Goal: Task Accomplishment & Management: Use online tool/utility

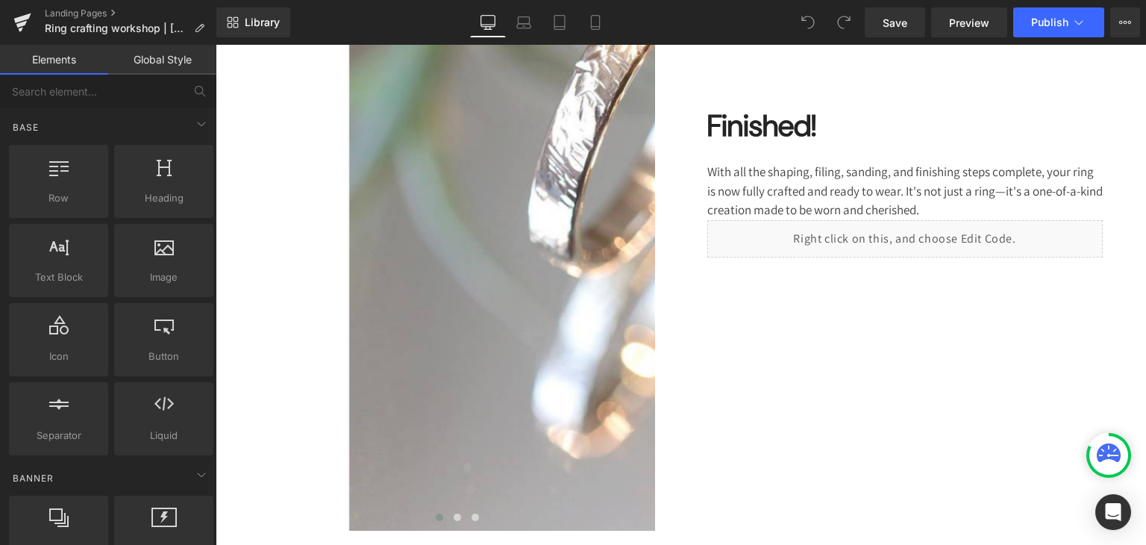
scroll to position [3064, 0]
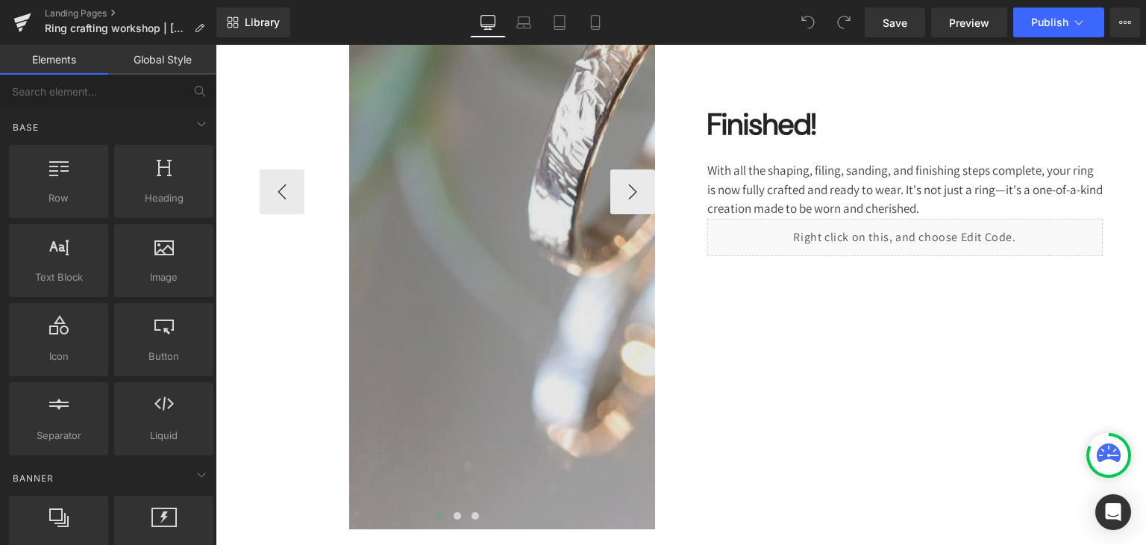
click at [535, 247] on img at bounding box center [707, 192] width 716 height 675
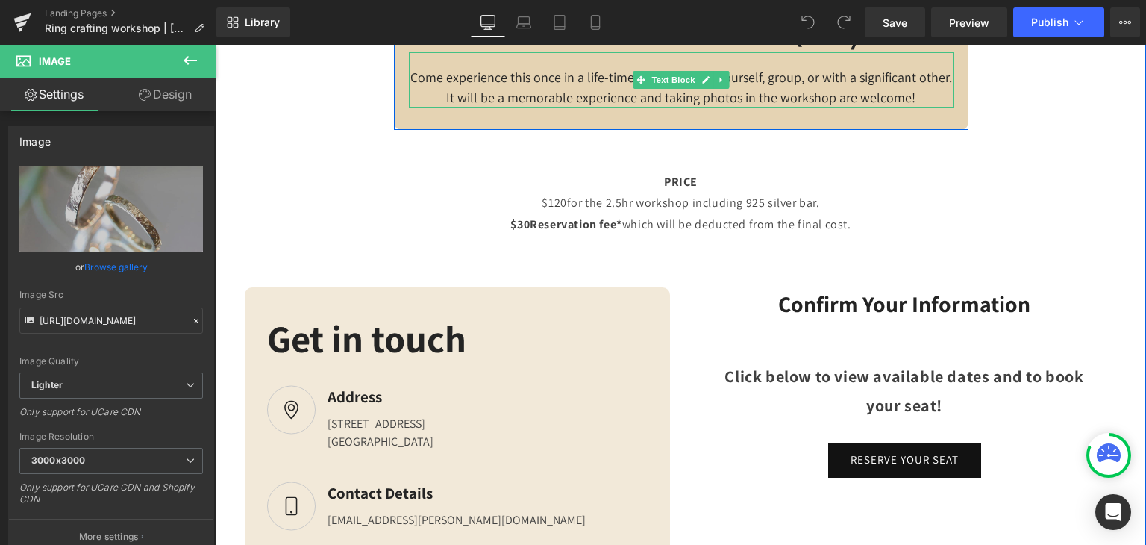
scroll to position [3937, 0]
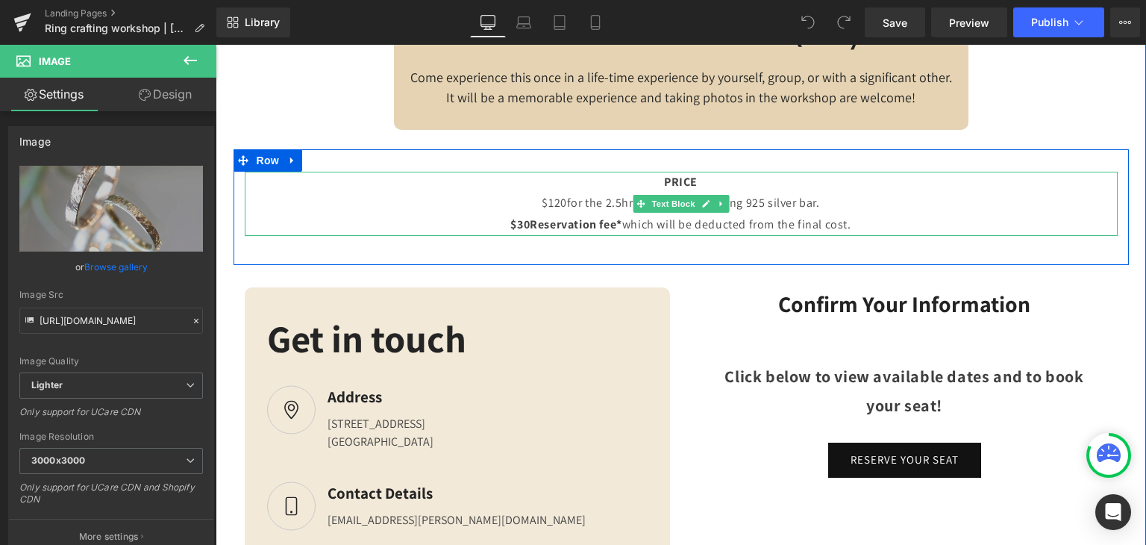
click at [621, 236] on p "$30 Reservation fee* which will be deducted from the final cost." at bounding box center [681, 225] width 500 height 22
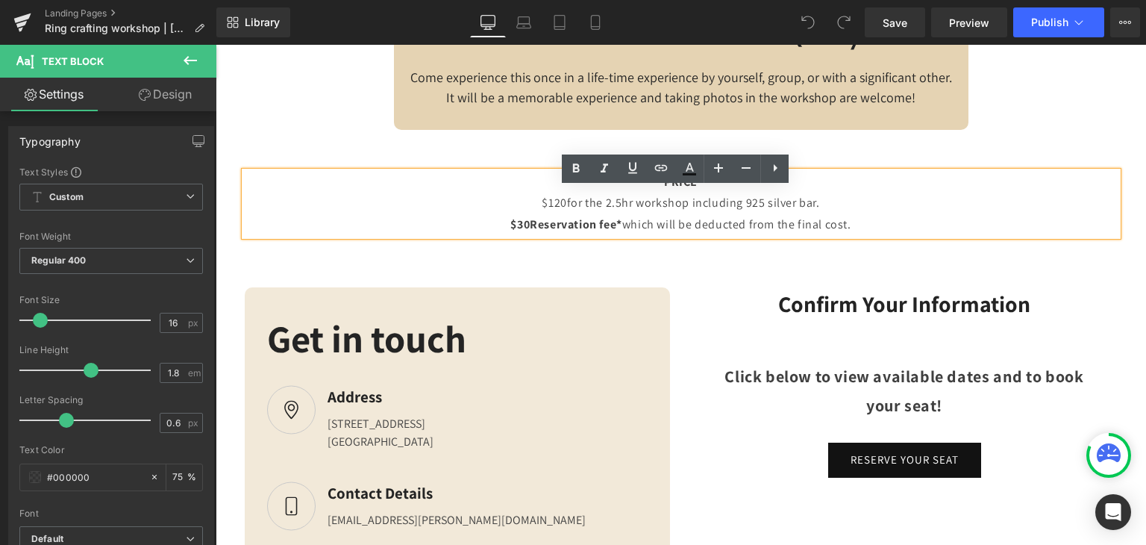
click at [612, 232] on strong "$30 Reservation fee*" at bounding box center [565, 224] width 111 height 16
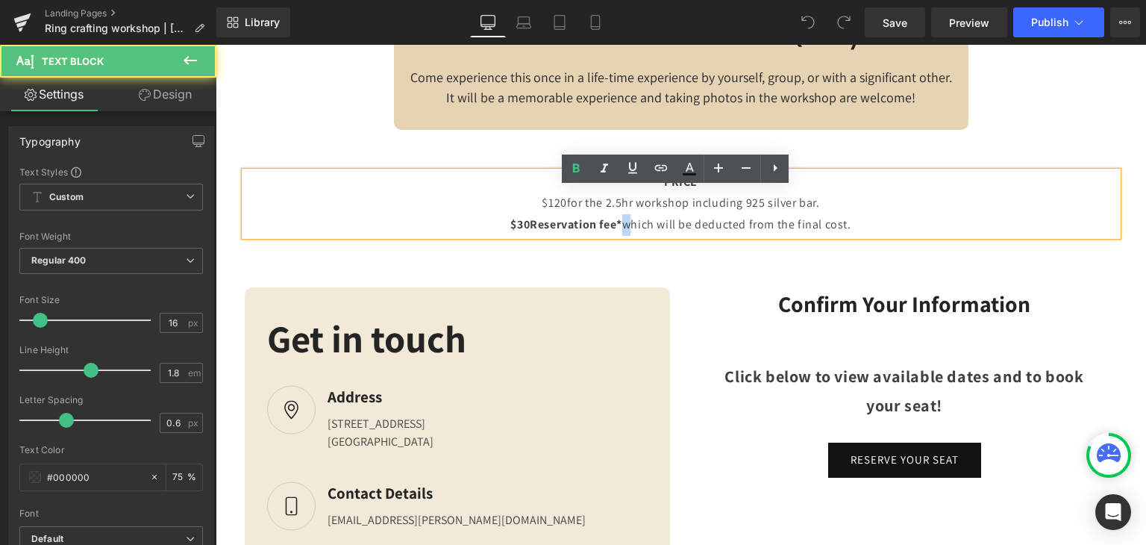
click at [612, 232] on strong "$30 Reservation fee*" at bounding box center [565, 224] width 111 height 16
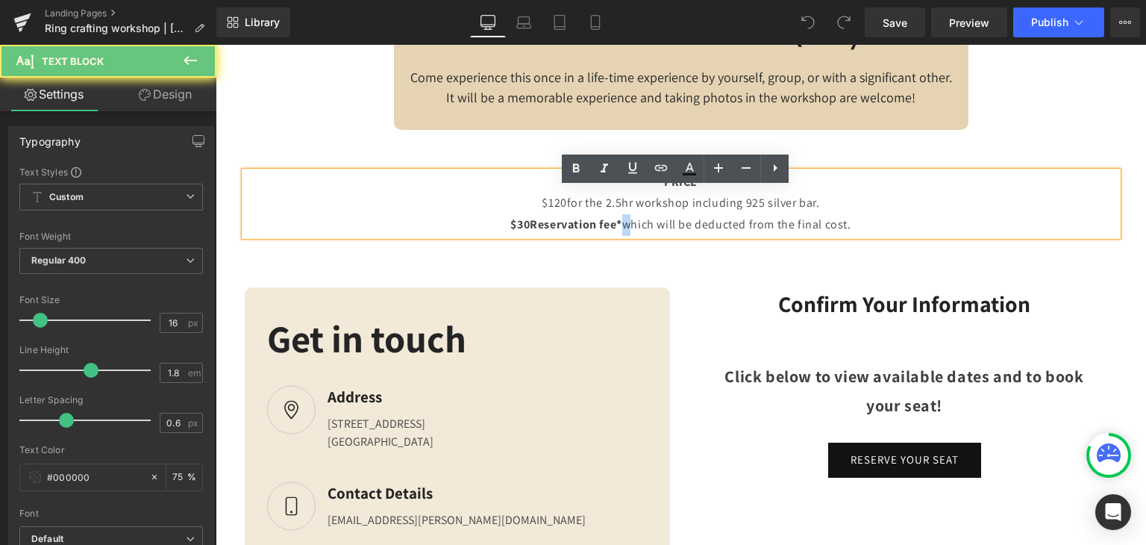
click at [612, 232] on strong "$30 Reservation fee*" at bounding box center [565, 224] width 111 height 16
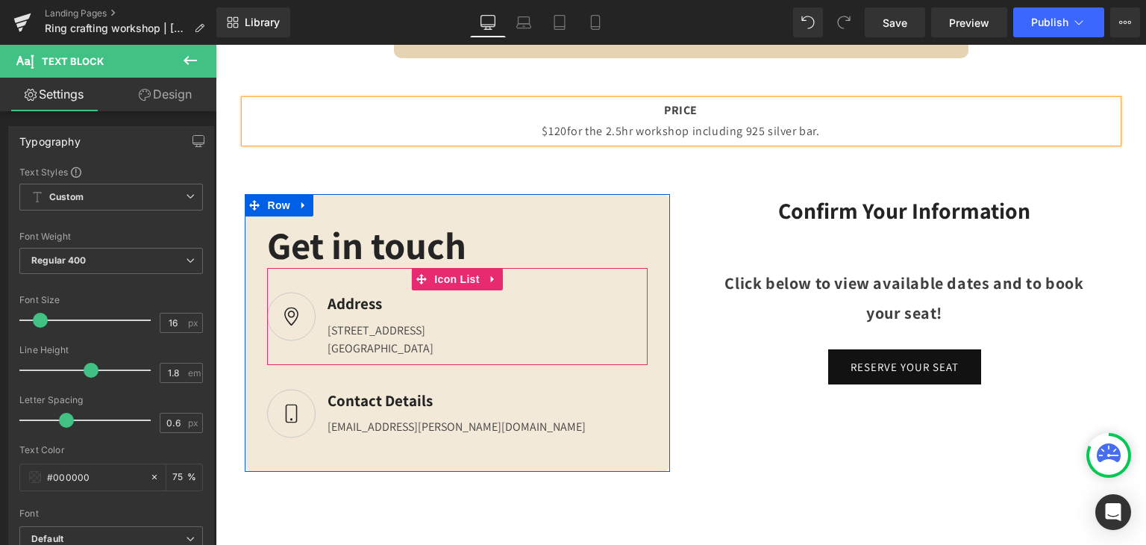
scroll to position [4008, 0]
click at [434, 357] on div "[GEOGRAPHIC_DATA]" at bounding box center [381, 348] width 106 height 18
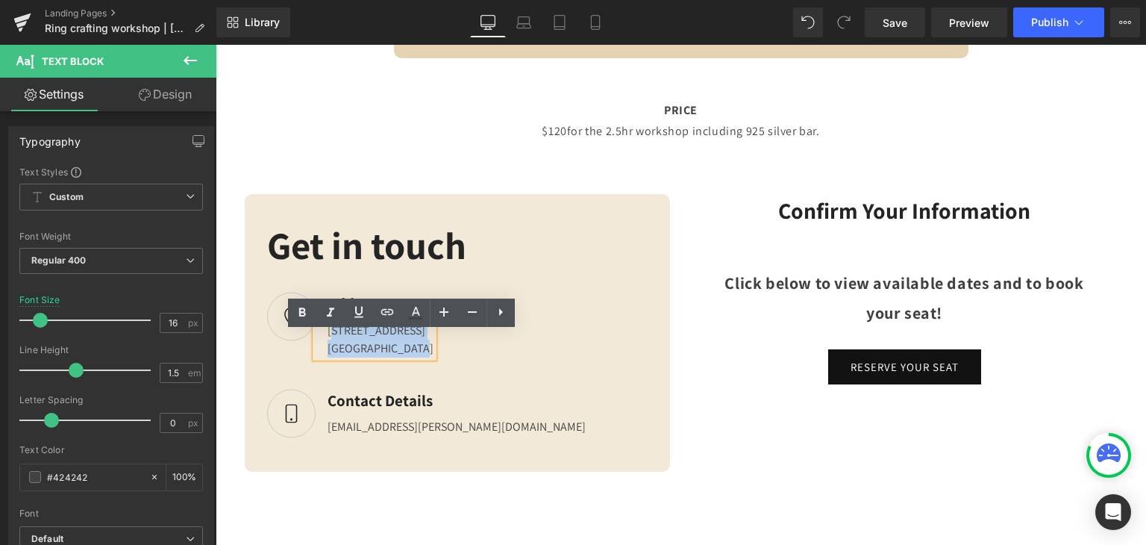
drag, startPoint x: 456, startPoint y: 360, endPoint x: 322, endPoint y: 347, distance: 134.2
click at [322, 347] on div "[STREET_ADDRESS]" at bounding box center [375, 337] width 118 height 42
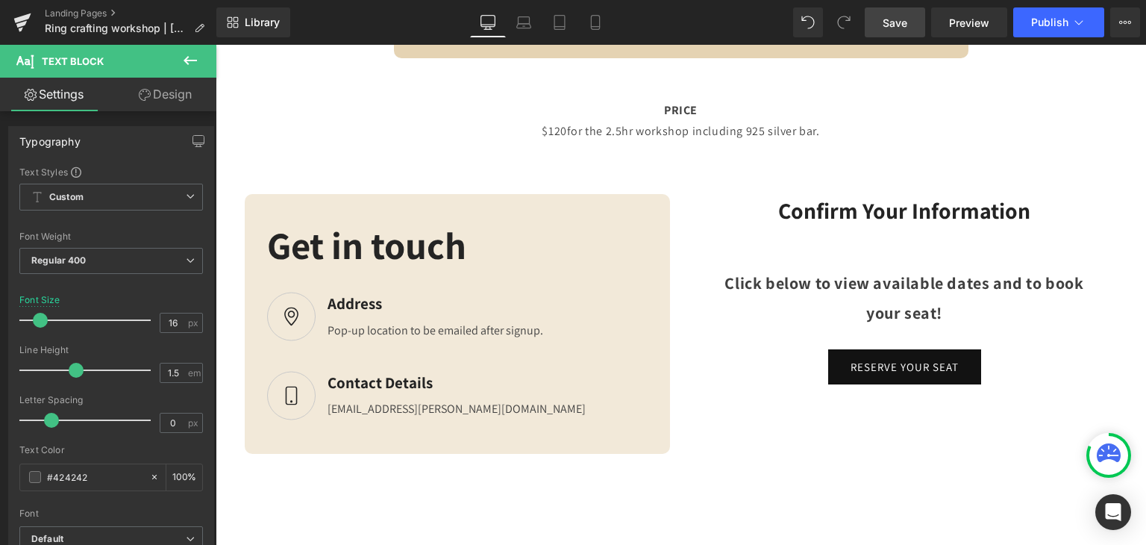
click at [897, 19] on span "Save" at bounding box center [895, 23] width 25 height 16
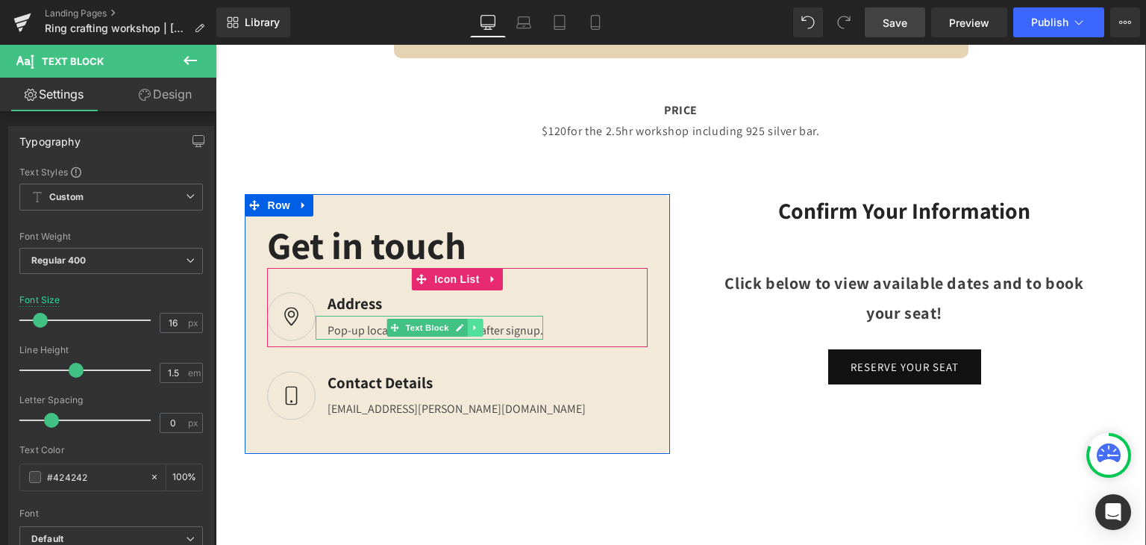
click at [472, 332] on icon at bounding box center [475, 327] width 8 height 9
click at [516, 339] on div "Pop-up location to be emailed after signup." at bounding box center [430, 328] width 228 height 24
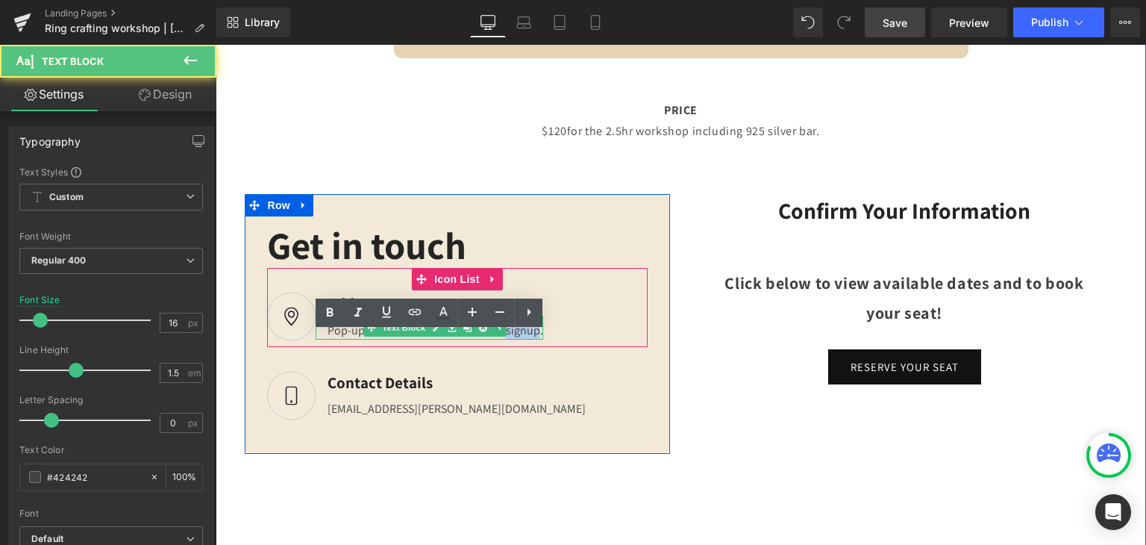
click at [516, 339] on div "Pop-up location to be emailed after signup." at bounding box center [430, 328] width 228 height 24
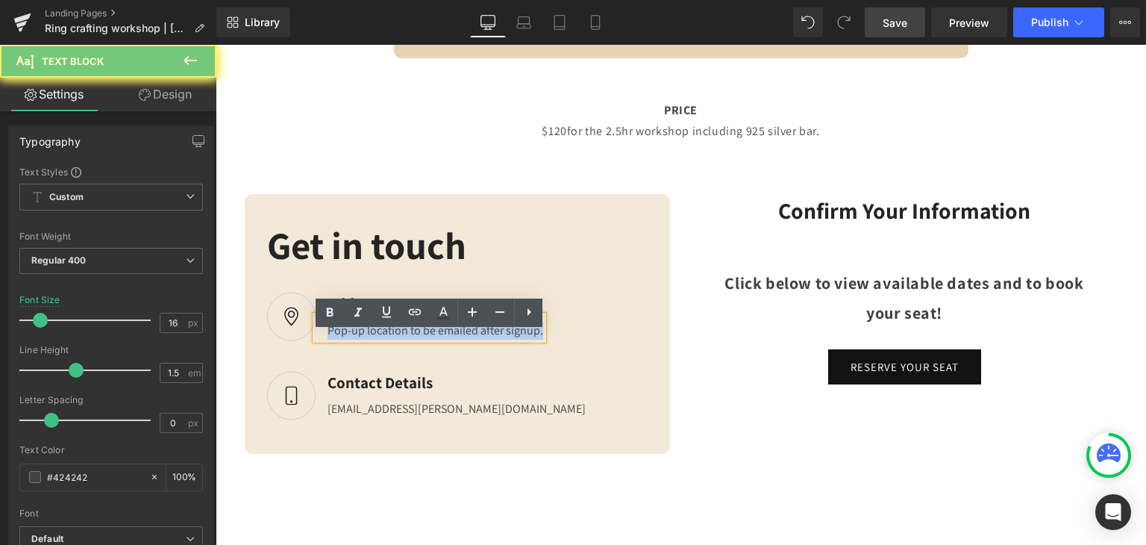
click at [516, 339] on div "Pop-up location to be emailed after signup." at bounding box center [430, 328] width 228 height 24
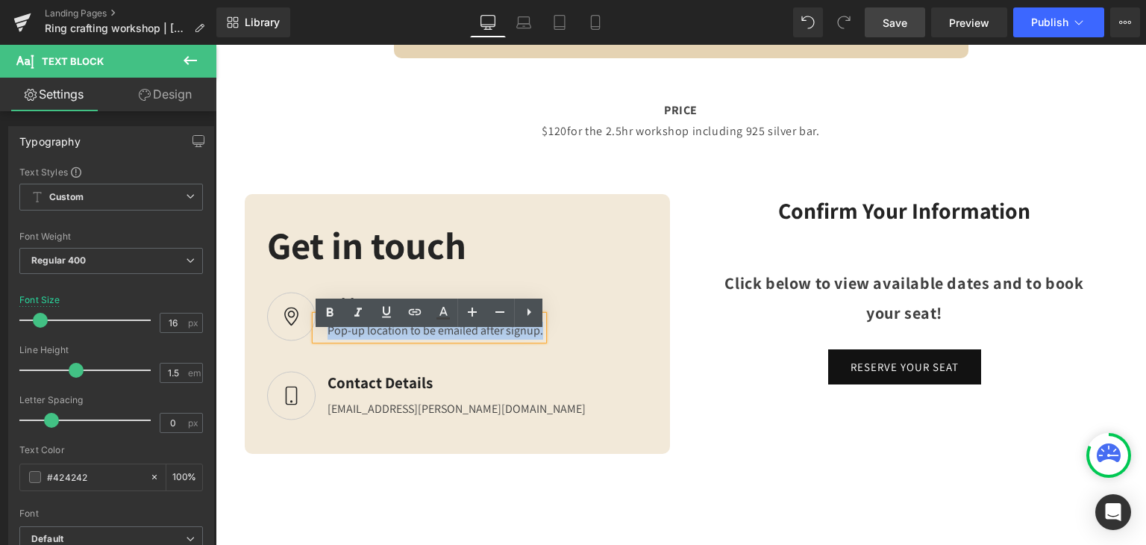
copy div "Pop-up location to be emailed after signup."
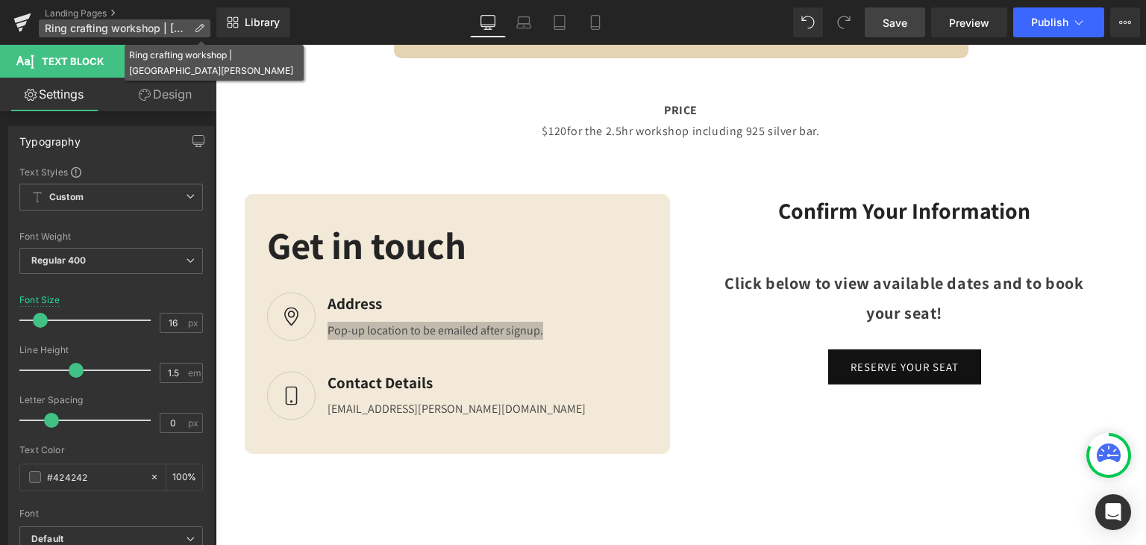
click at [207, 22] on p "Ring crafting workshop | [GEOGRAPHIC_DATA][PERSON_NAME]" at bounding box center [125, 28] width 172 height 18
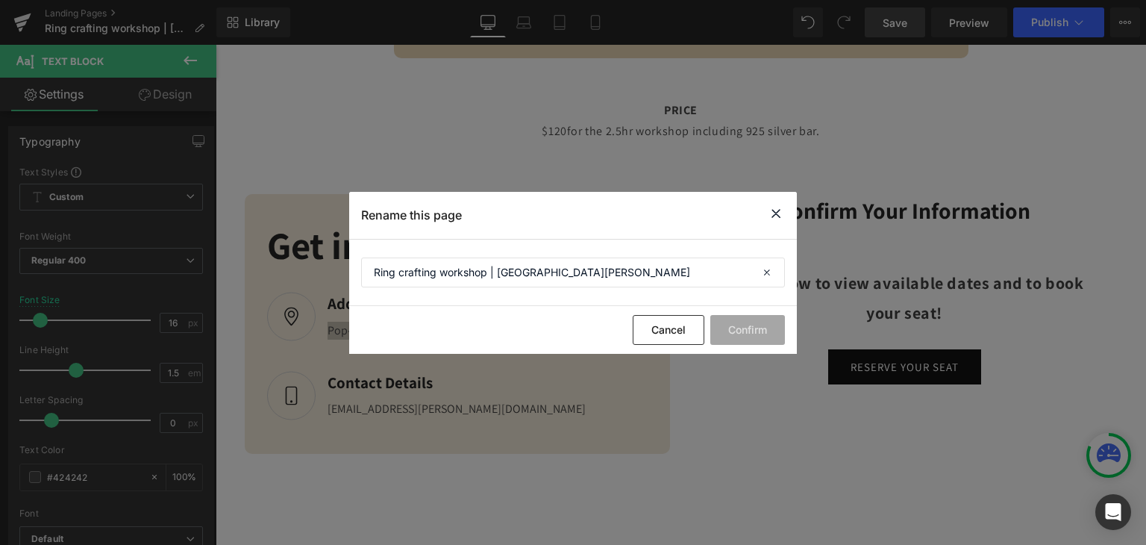
click at [780, 216] on icon at bounding box center [776, 213] width 18 height 19
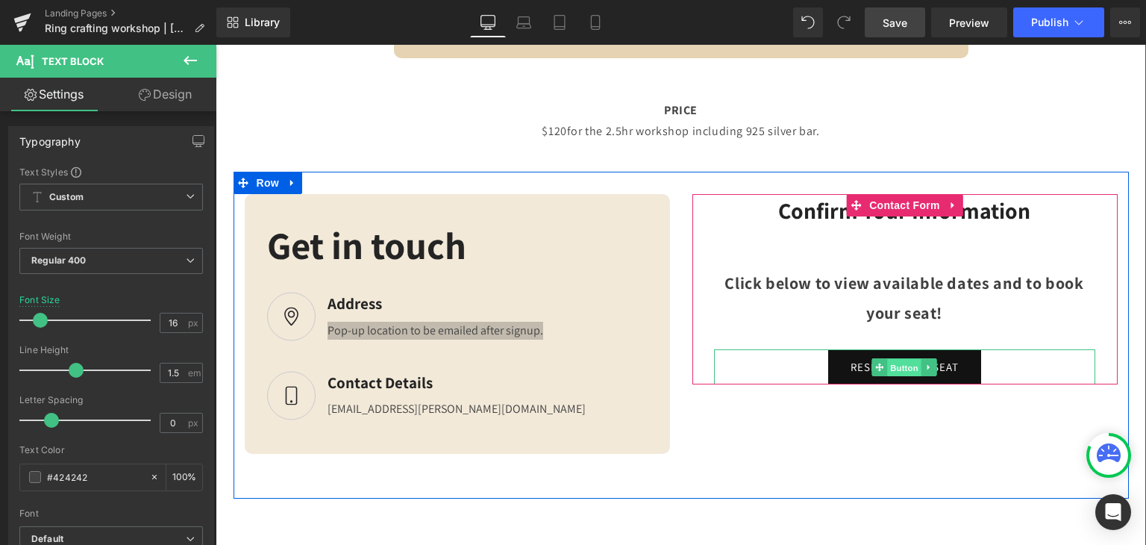
click at [895, 376] on span "Button" at bounding box center [904, 367] width 34 height 18
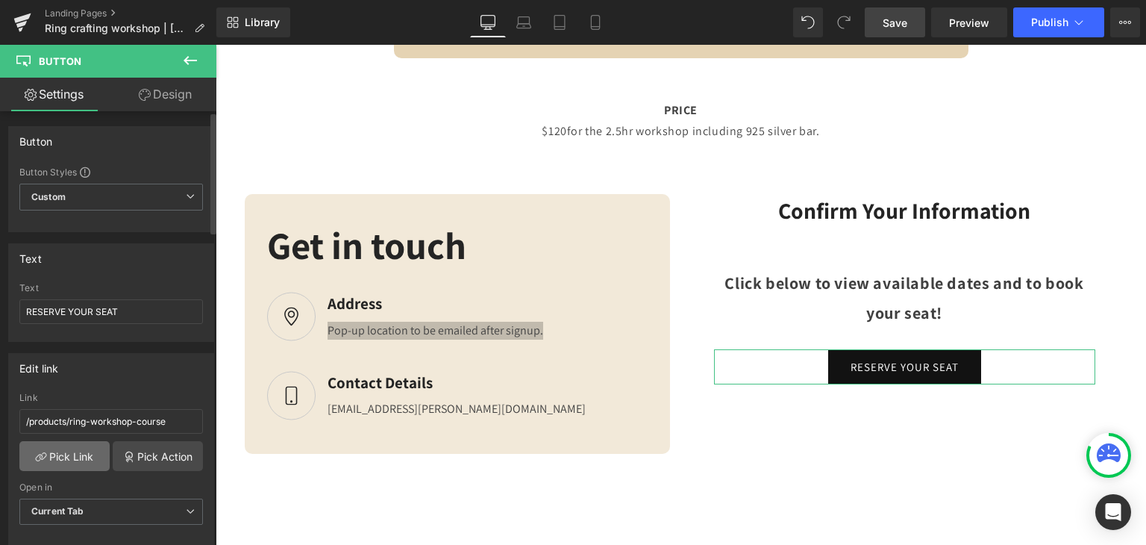
click at [57, 460] on link "Pick Link" at bounding box center [64, 456] width 90 height 30
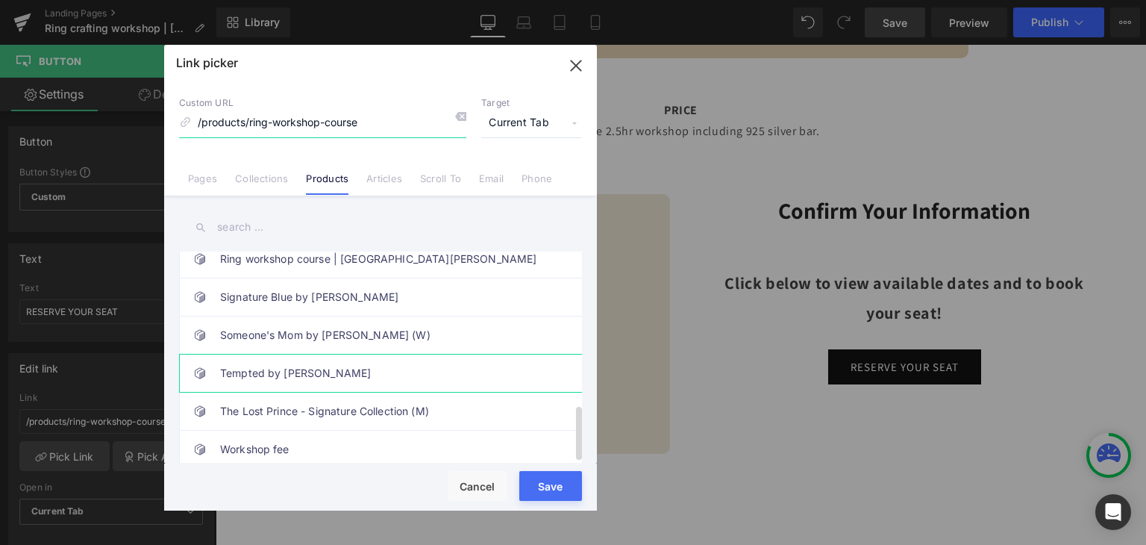
scroll to position [466, 0]
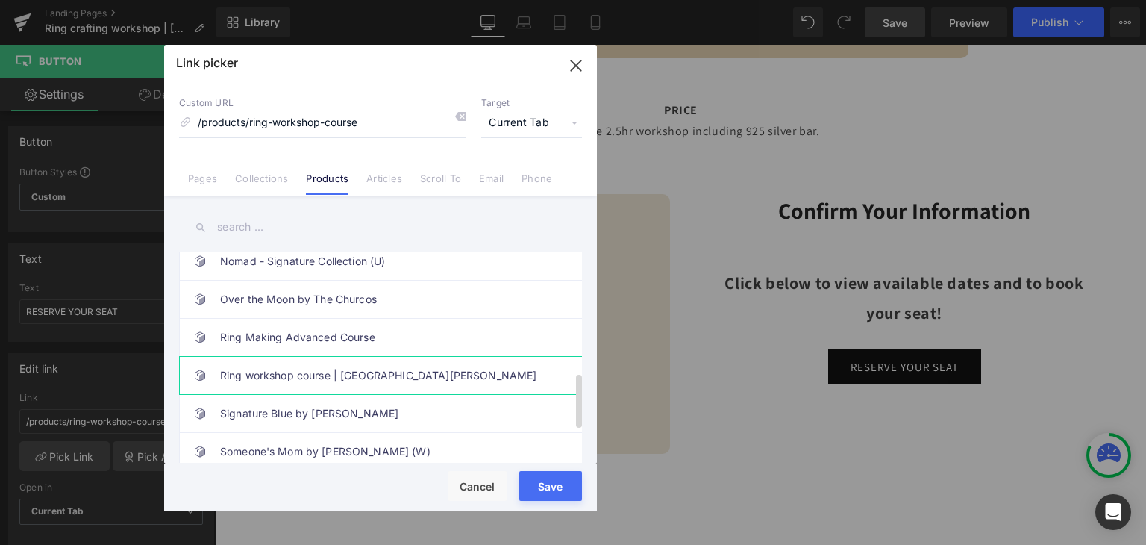
click at [412, 375] on link "Ring workshop course | [GEOGRAPHIC_DATA][PERSON_NAME]" at bounding box center [384, 375] width 328 height 37
type input "/products/ring-workshop-course-[GEOGRAPHIC_DATA][PERSON_NAME]"
click at [560, 481] on div "Rendering Content" at bounding box center [574, 486] width 92 height 16
click at [548, 488] on div "Rendering Content" at bounding box center [574, 486] width 92 height 16
click at [547, 487] on div "Rendering Content" at bounding box center [574, 486] width 92 height 16
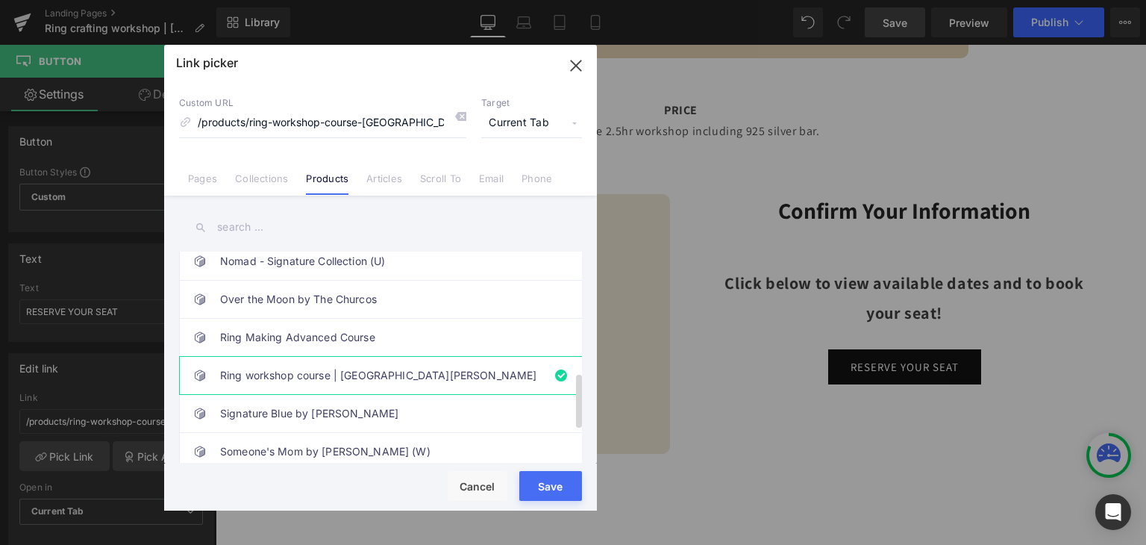
click at [440, 371] on link "Ring workshop course | [GEOGRAPHIC_DATA][PERSON_NAME]" at bounding box center [384, 375] width 328 height 37
click at [567, 495] on button "Save" at bounding box center [550, 486] width 63 height 30
type input "/products/ring-workshop-course-[GEOGRAPHIC_DATA][PERSON_NAME]"
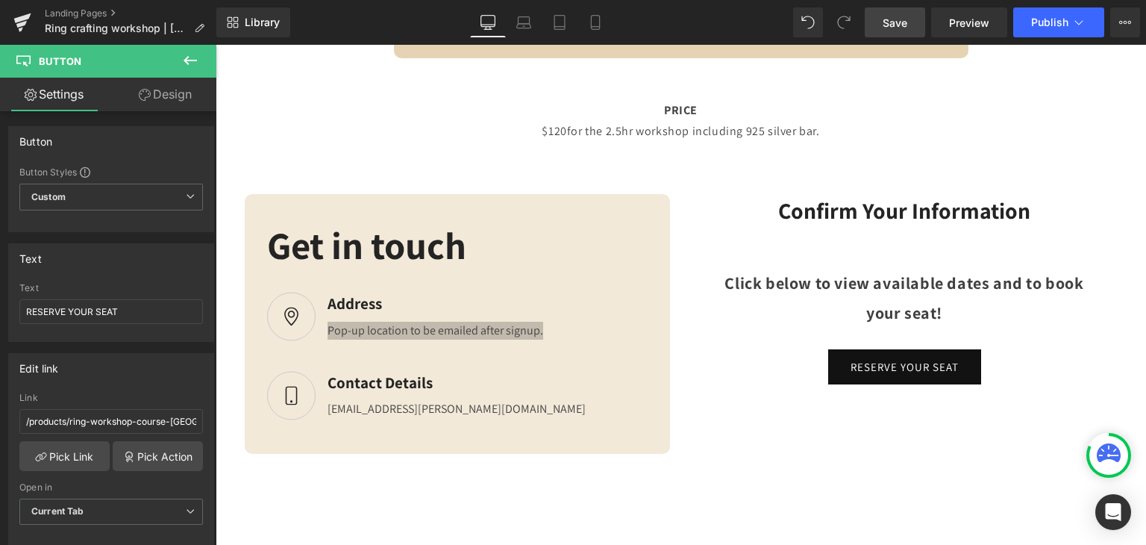
click at [565, 490] on div "Rendering Content" at bounding box center [574, 486] width 92 height 16
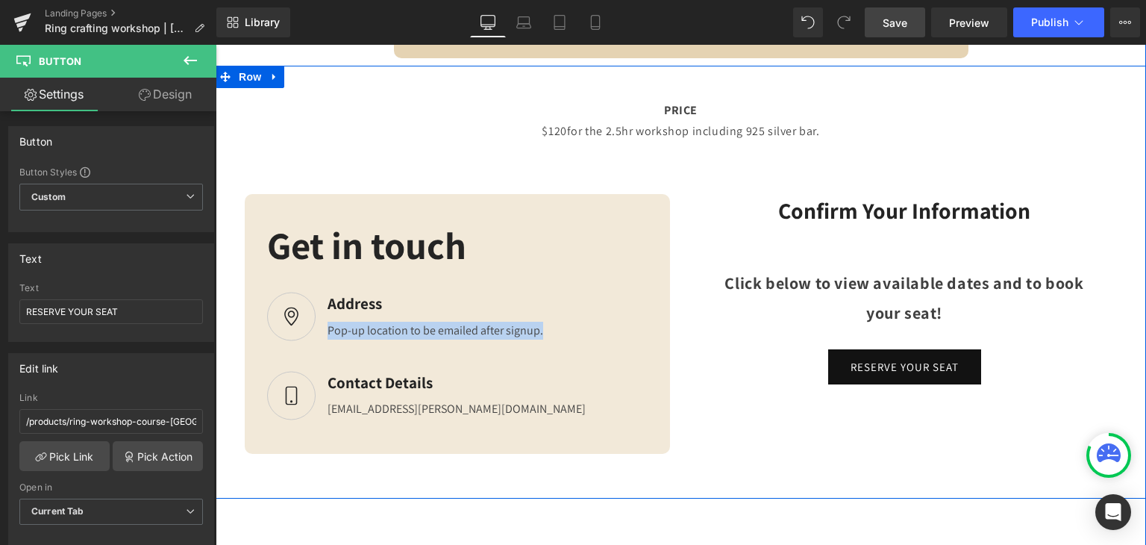
click at [219, 377] on div "PRICE $120 for the 2.5hr workshop including 925 silver bar. Text Block Text Blo…" at bounding box center [681, 288] width 930 height 421
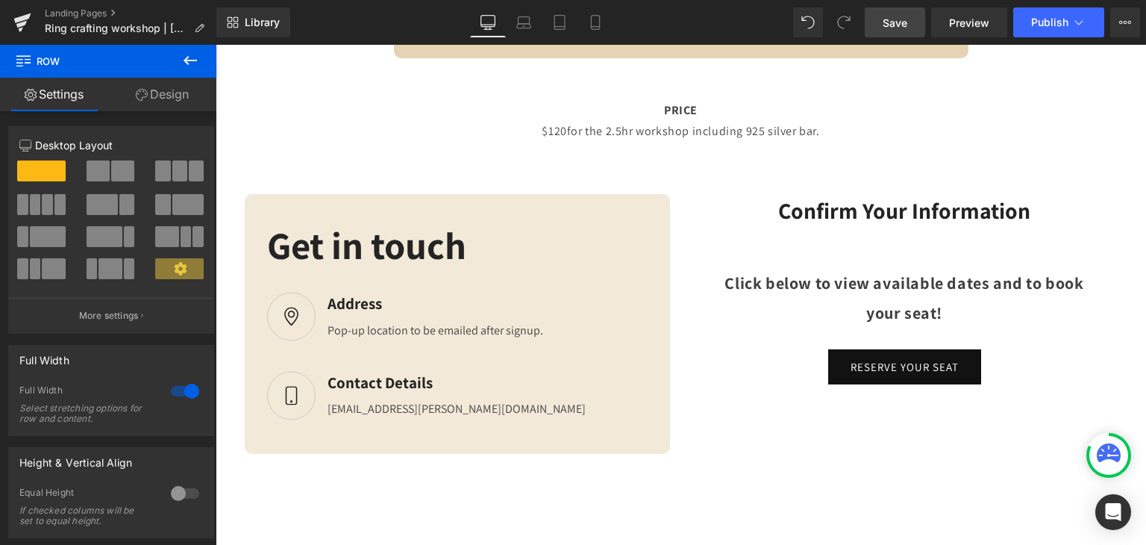
click at [187, 56] on icon at bounding box center [190, 60] width 18 height 18
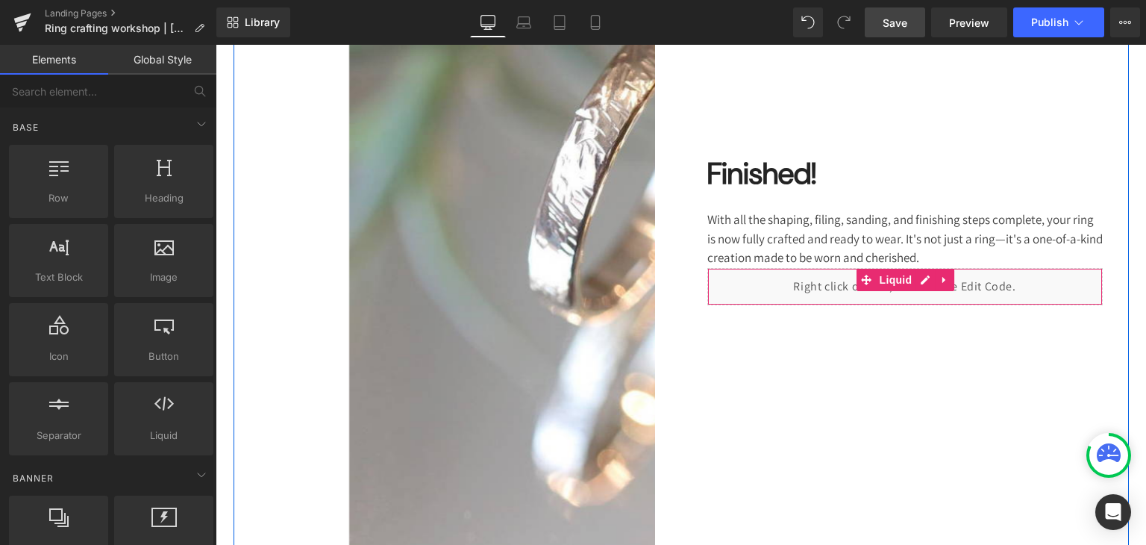
scroll to position [2516, 0]
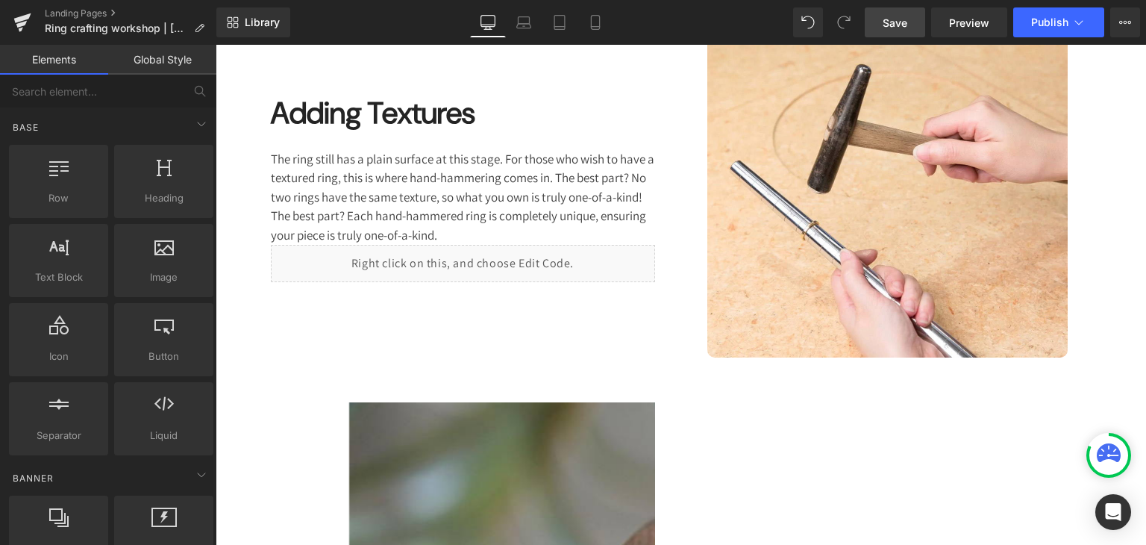
click at [911, 17] on link "Save" at bounding box center [895, 22] width 60 height 30
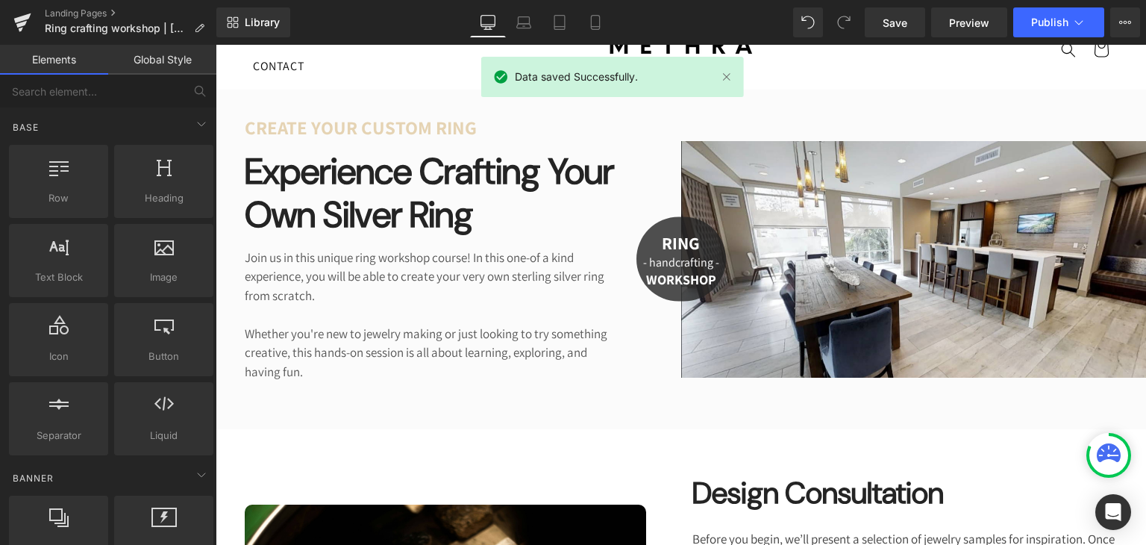
scroll to position [0, 0]
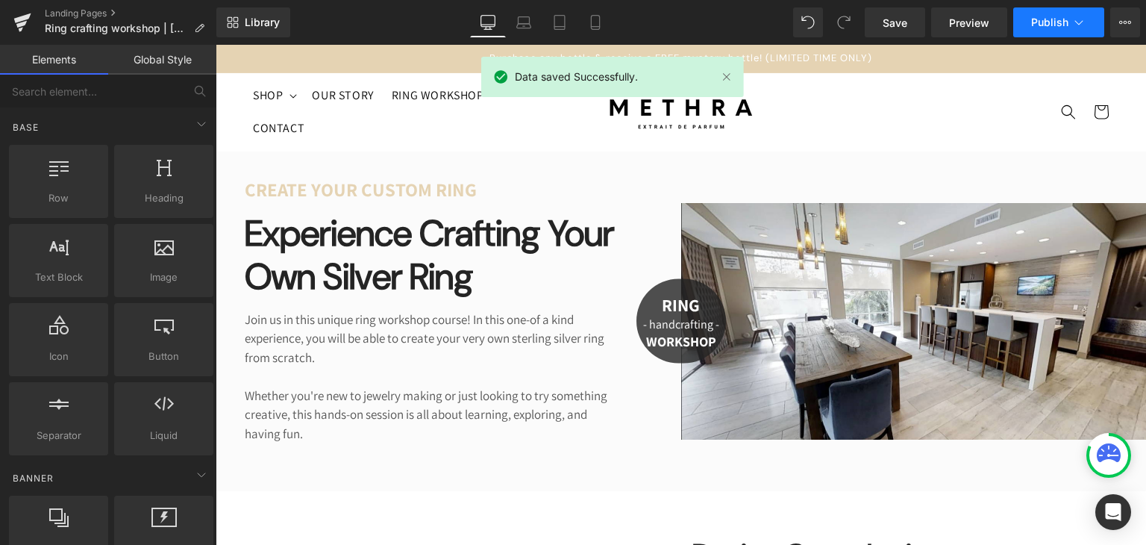
click at [1088, 16] on button "Publish" at bounding box center [1058, 22] width 91 height 30
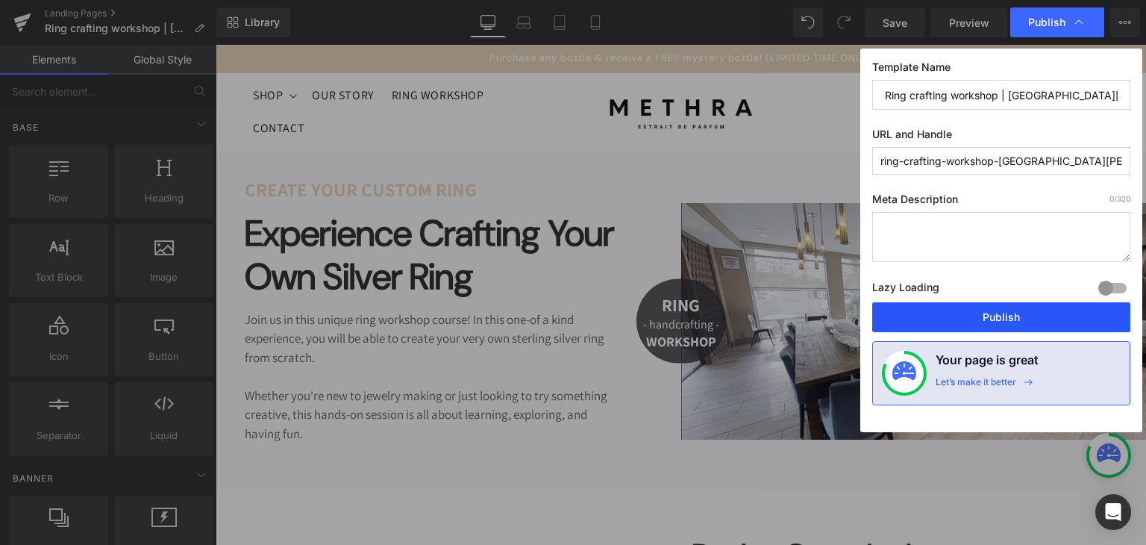
click at [1006, 317] on button "Publish" at bounding box center [1001, 317] width 258 height 30
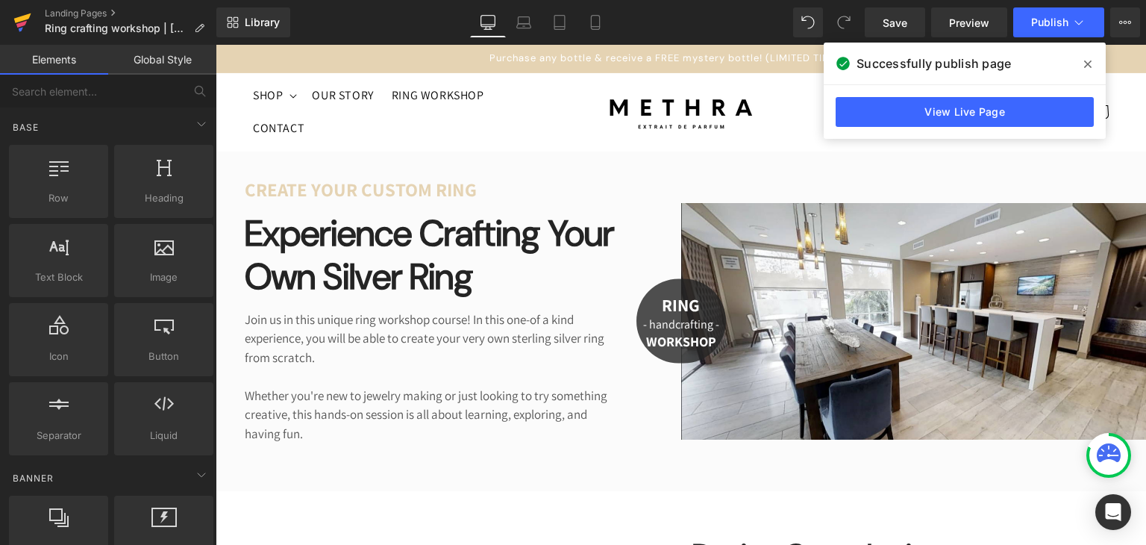
click at [22, 31] on icon at bounding box center [22, 22] width 18 height 37
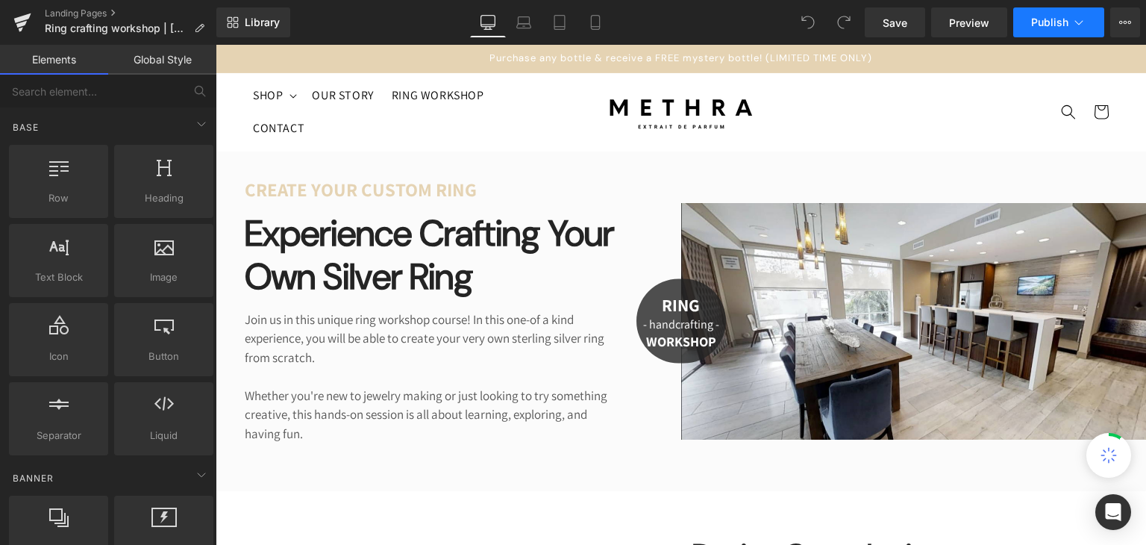
click at [1098, 19] on button "Publish" at bounding box center [1058, 22] width 91 height 30
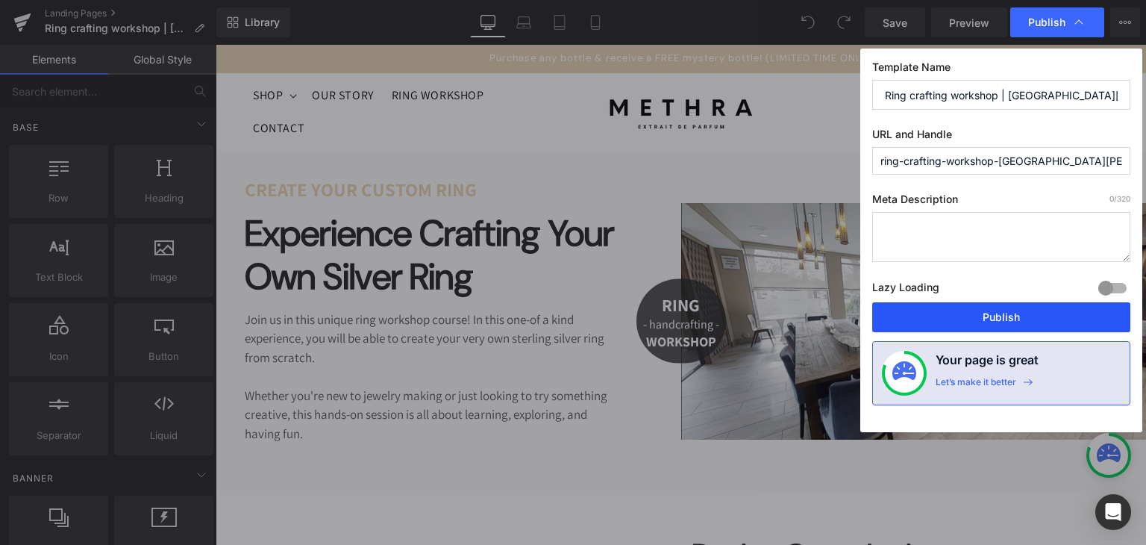
click at [1009, 319] on button "Publish" at bounding box center [1001, 317] width 258 height 30
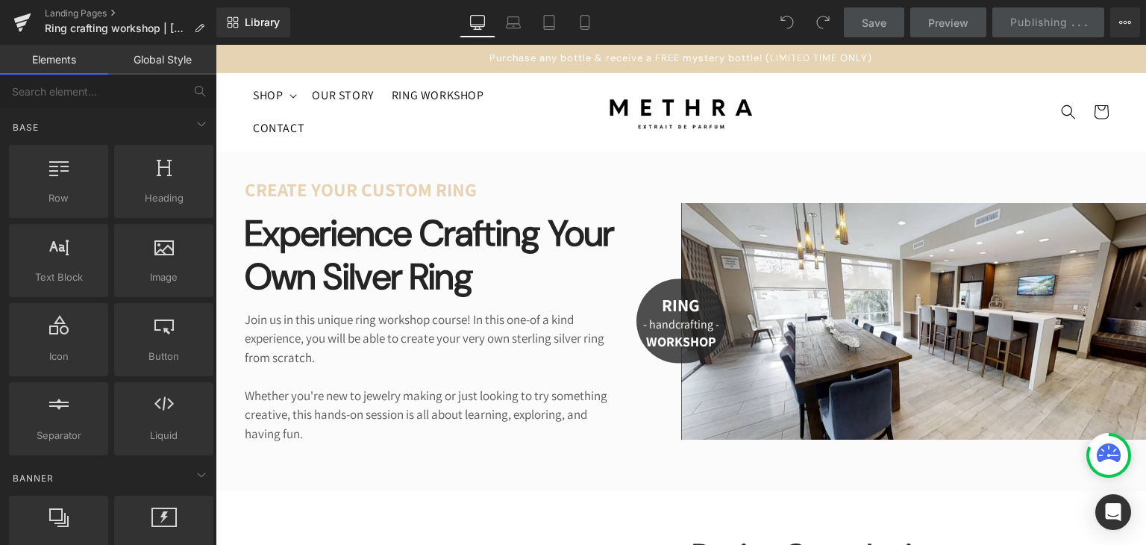
drag, startPoint x: 946, startPoint y: 19, endPoint x: 787, endPoint y: 86, distance: 172.2
click at [946, 19] on span "Preview" at bounding box center [948, 23] width 40 height 16
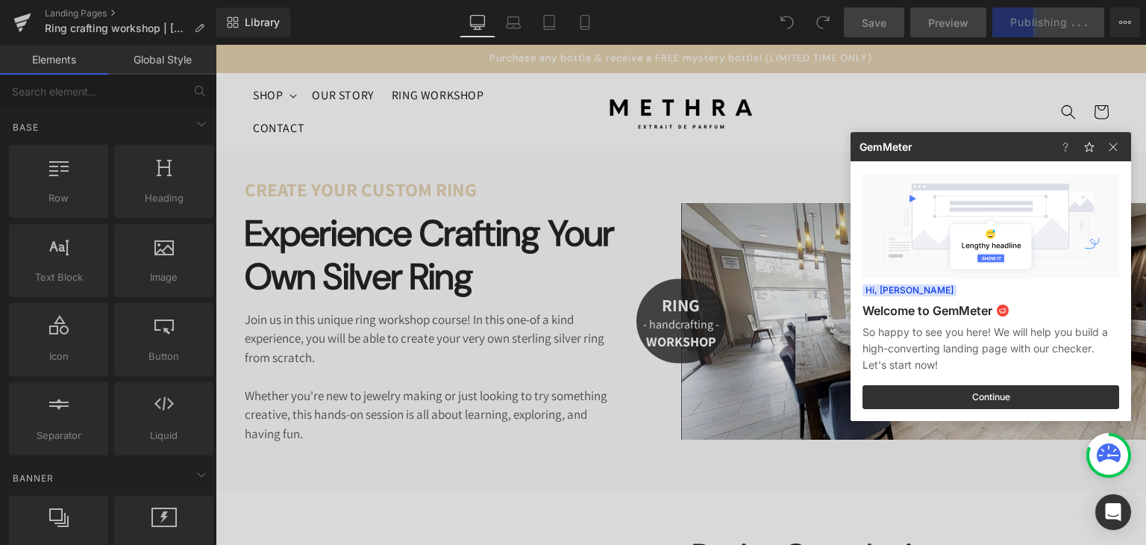
click at [1002, 54] on div at bounding box center [573, 272] width 1146 height 545
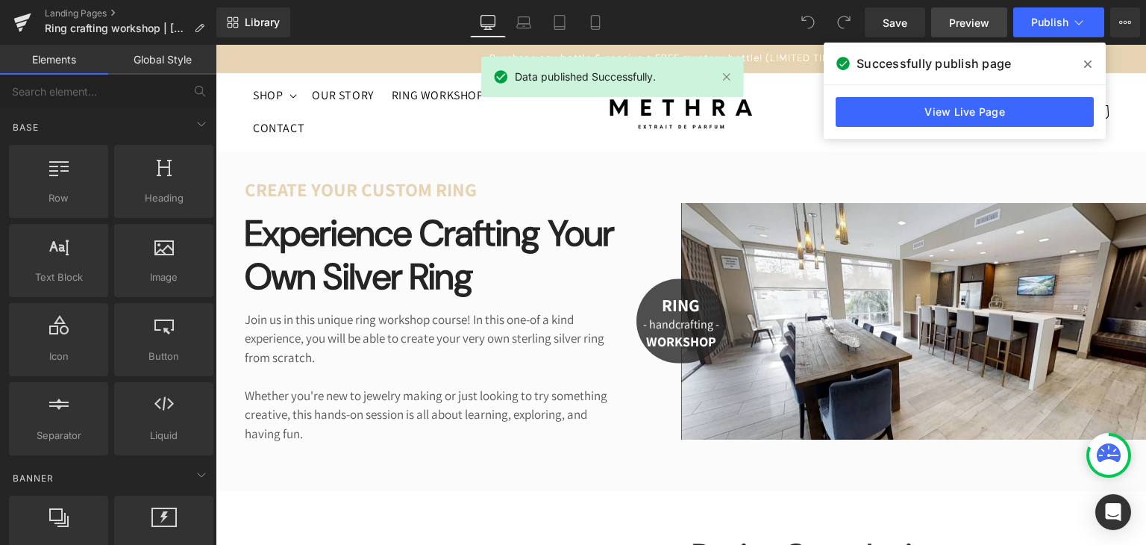
click at [957, 19] on span "Preview" at bounding box center [969, 23] width 40 height 16
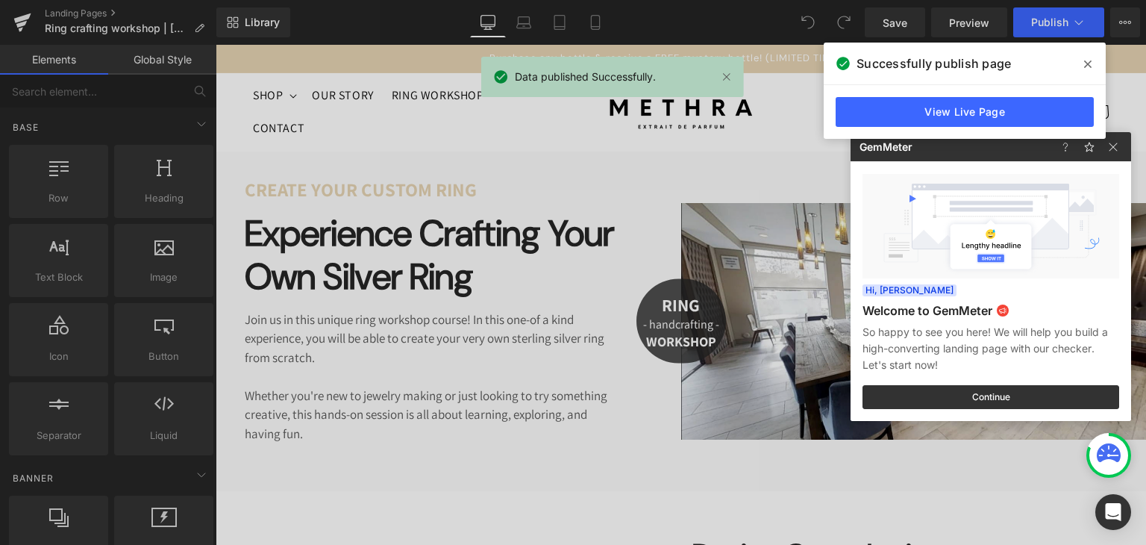
click at [18, 25] on div at bounding box center [573, 272] width 1146 height 545
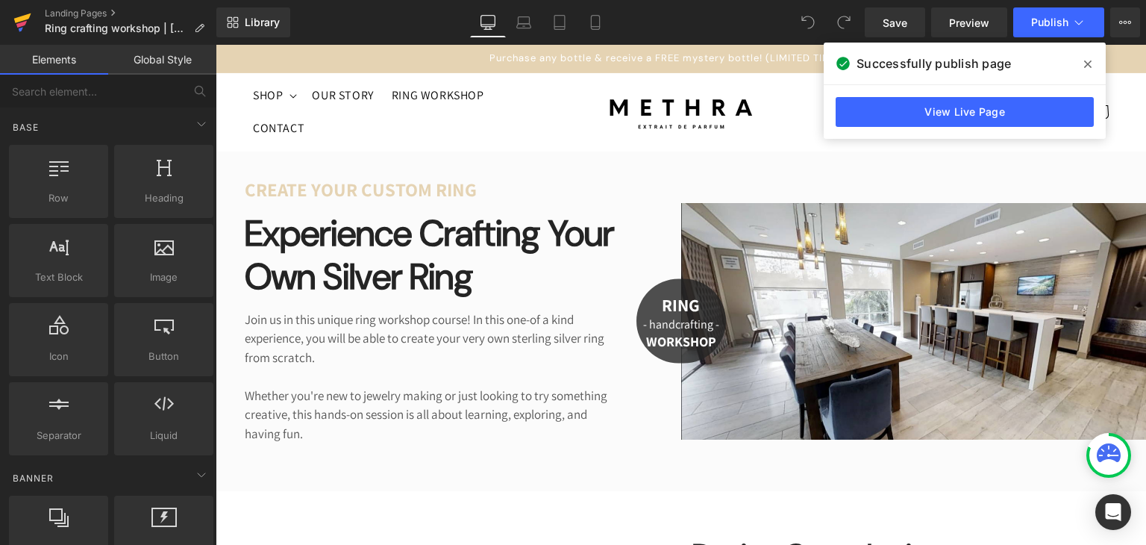
click at [22, 27] on icon at bounding box center [22, 22] width 18 height 37
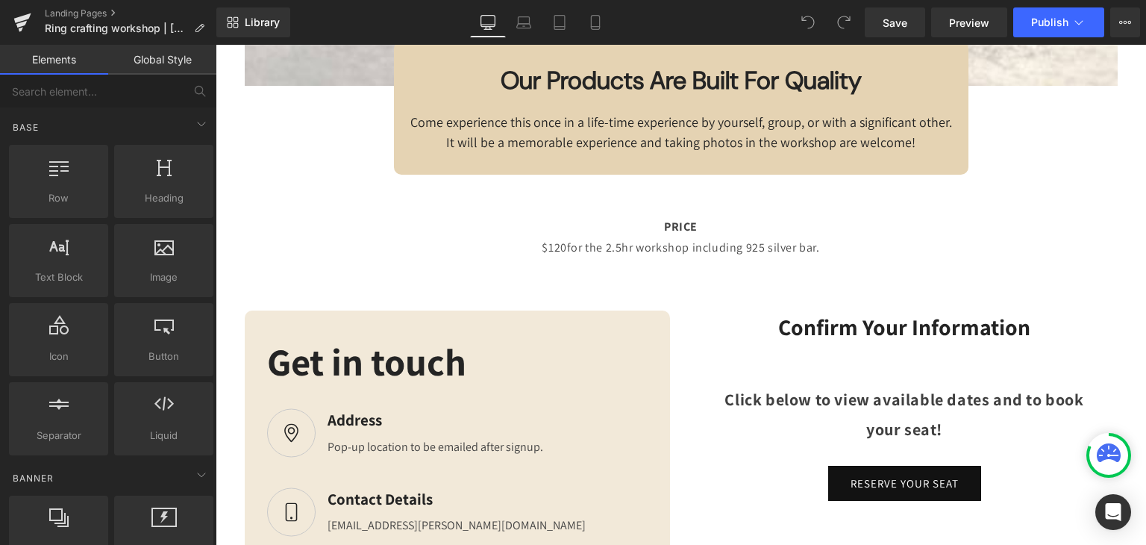
scroll to position [4013, 0]
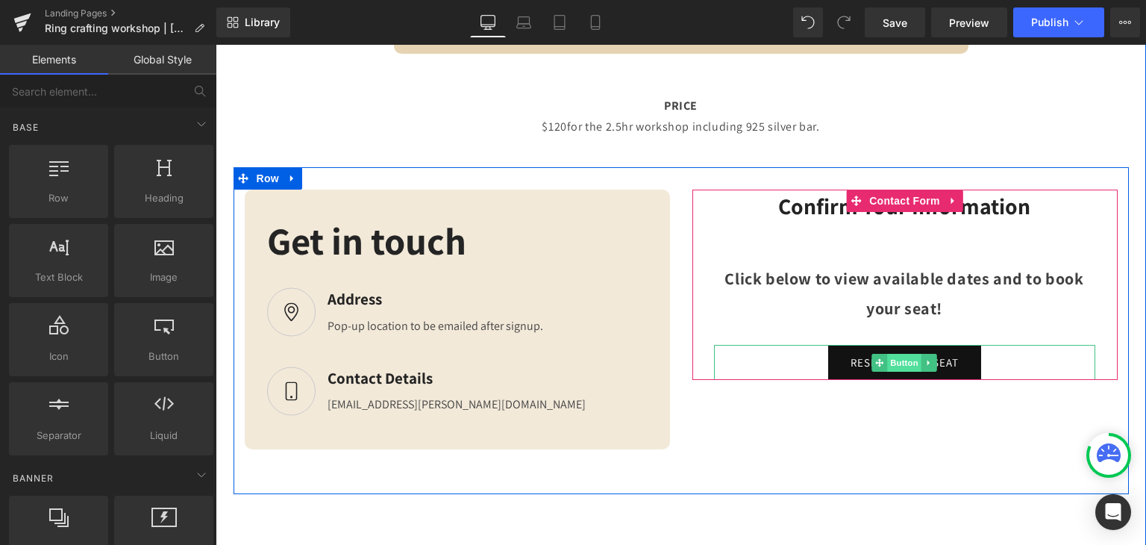
click at [887, 372] on span "Button" at bounding box center [904, 363] width 34 height 18
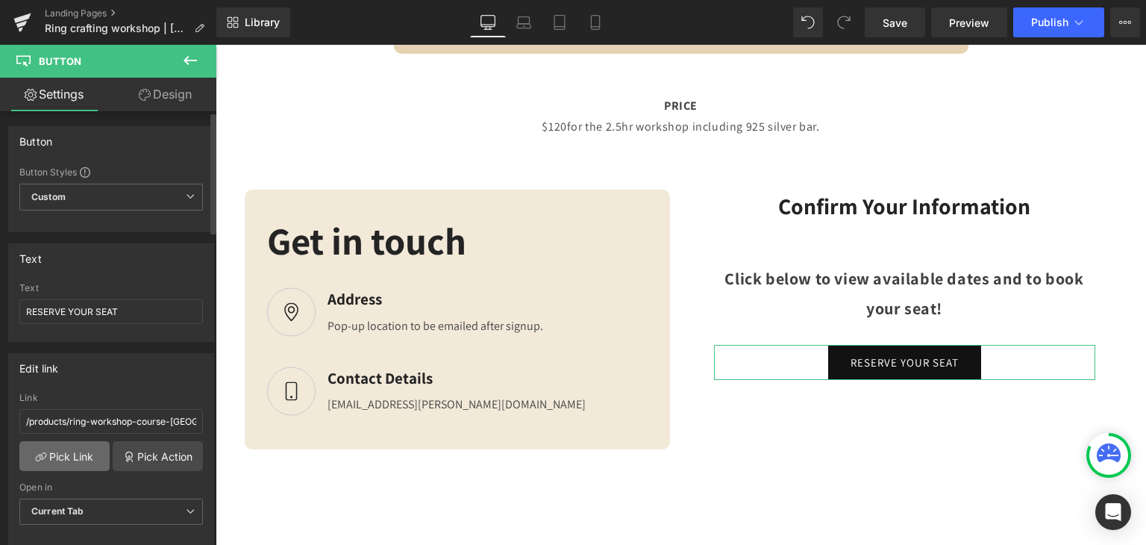
click at [65, 454] on link "Pick Link" at bounding box center [64, 456] width 90 height 30
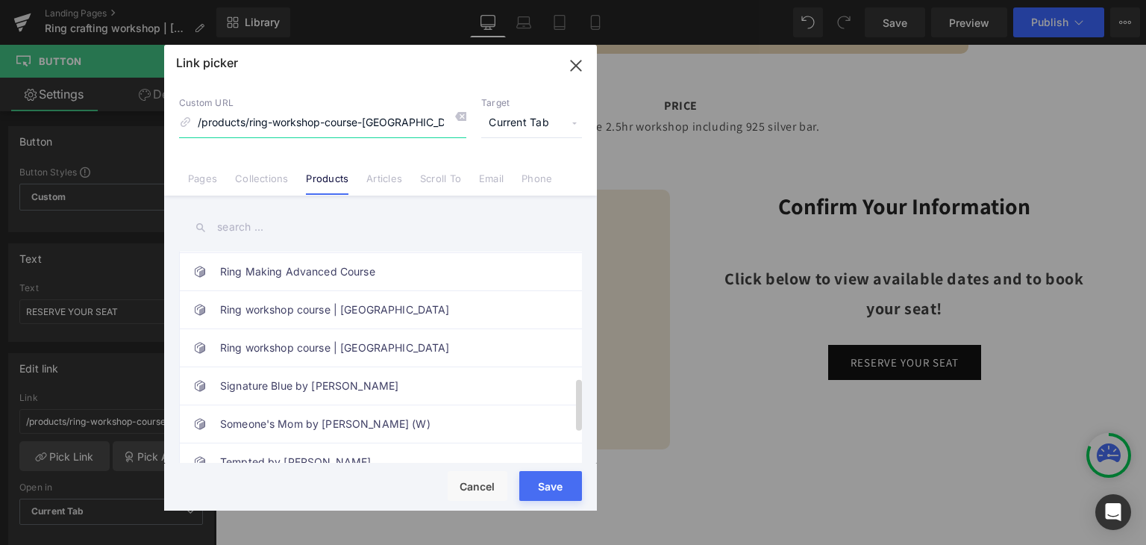
scroll to position [504, 0]
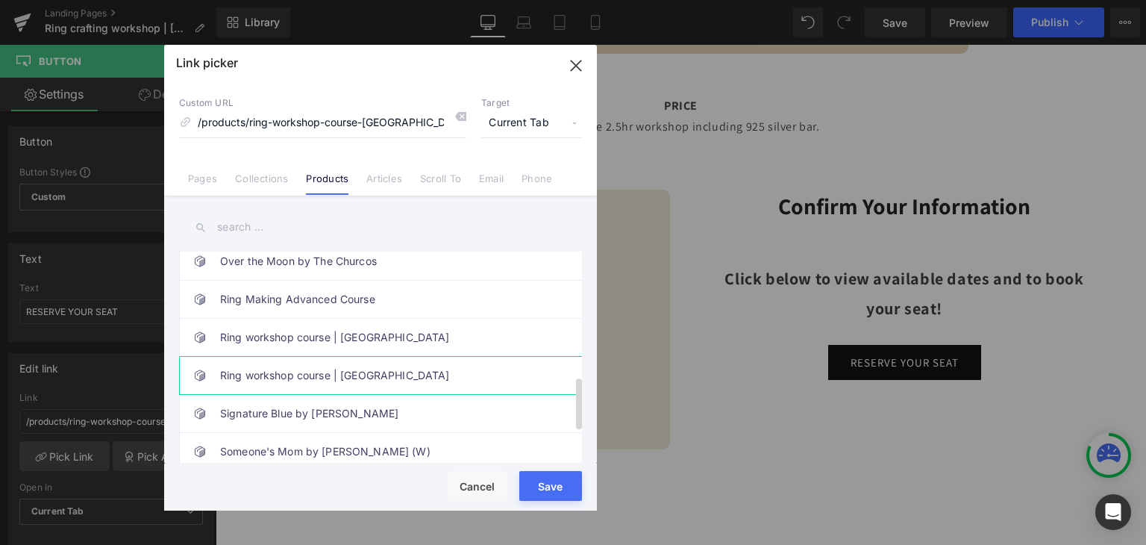
click at [421, 360] on link "Ring workshop course | San Diego" at bounding box center [384, 375] width 328 height 37
type input "/products/ring-workshop-course-san-diego"
click at [567, 490] on div "Rendering Content" at bounding box center [574, 486] width 92 height 16
click at [542, 0] on div "Button You are previewing how the will restyle your page. You can not edit Elem…" at bounding box center [573, 0] width 1146 height 0
click at [548, 488] on div "Rendering Content" at bounding box center [574, 486] width 92 height 16
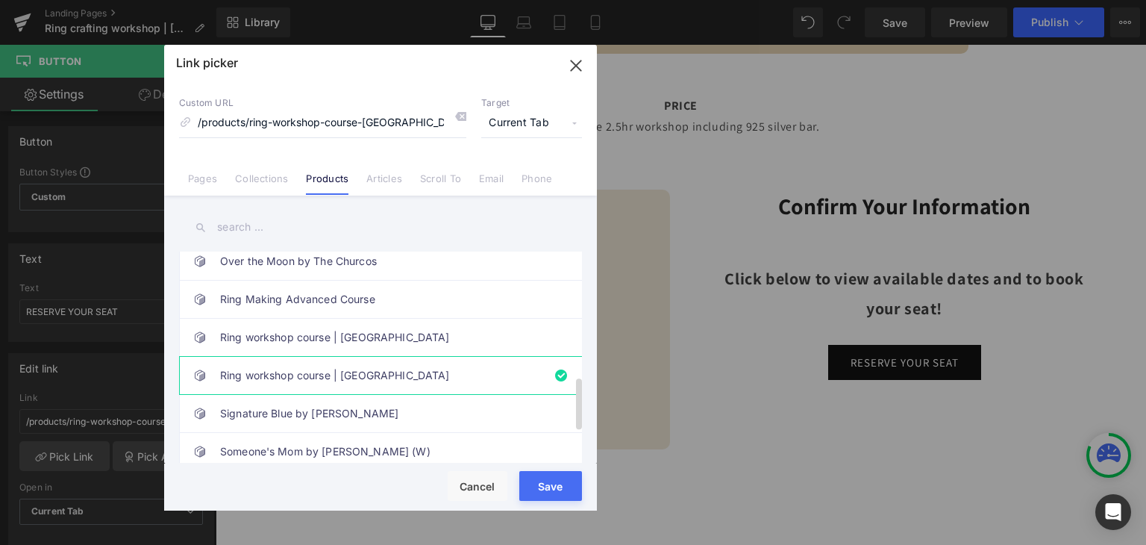
click at [390, 371] on link "Ring workshop course | San Diego" at bounding box center [384, 375] width 328 height 37
click at [554, 488] on div "Rendering Content" at bounding box center [574, 486] width 92 height 16
click at [578, 63] on icon "button" at bounding box center [576, 65] width 10 height 10
type input "/products/ring-workshop-course-san-diego"
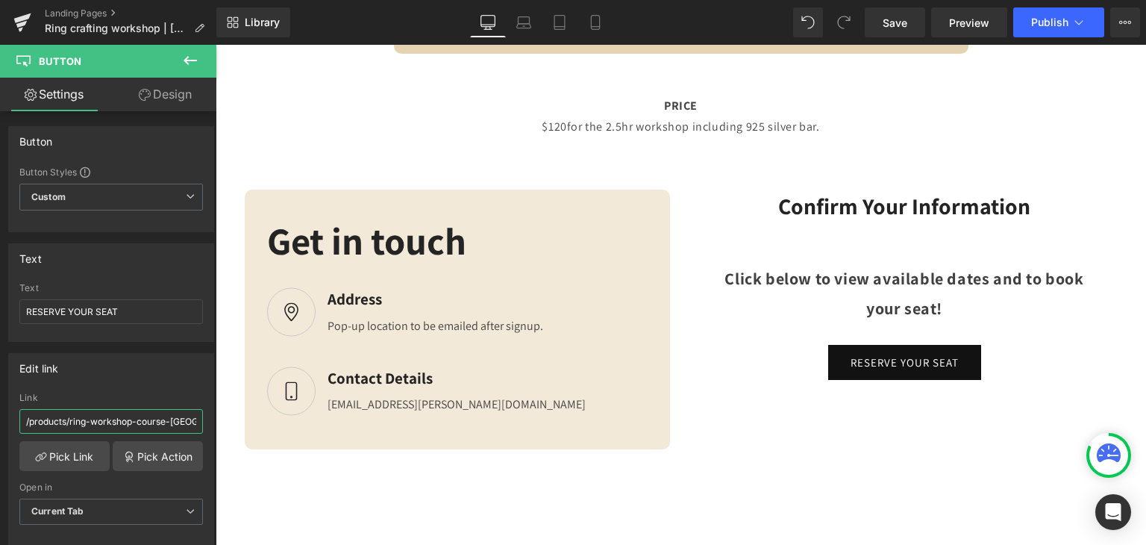
scroll to position [0, 22]
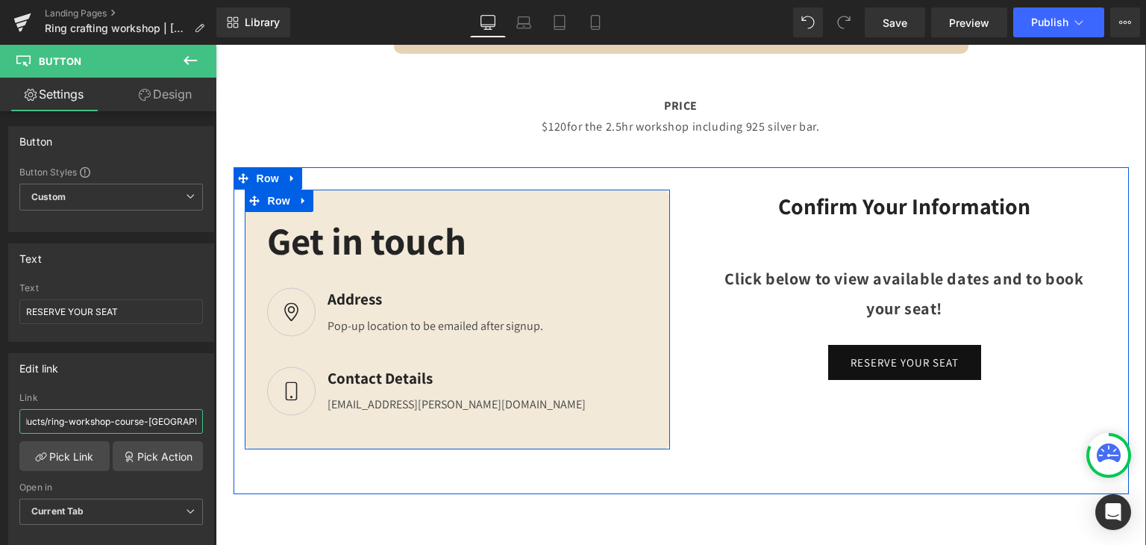
drag, startPoint x: 386, startPoint y: 463, endPoint x: 259, endPoint y: 419, distance: 134.3
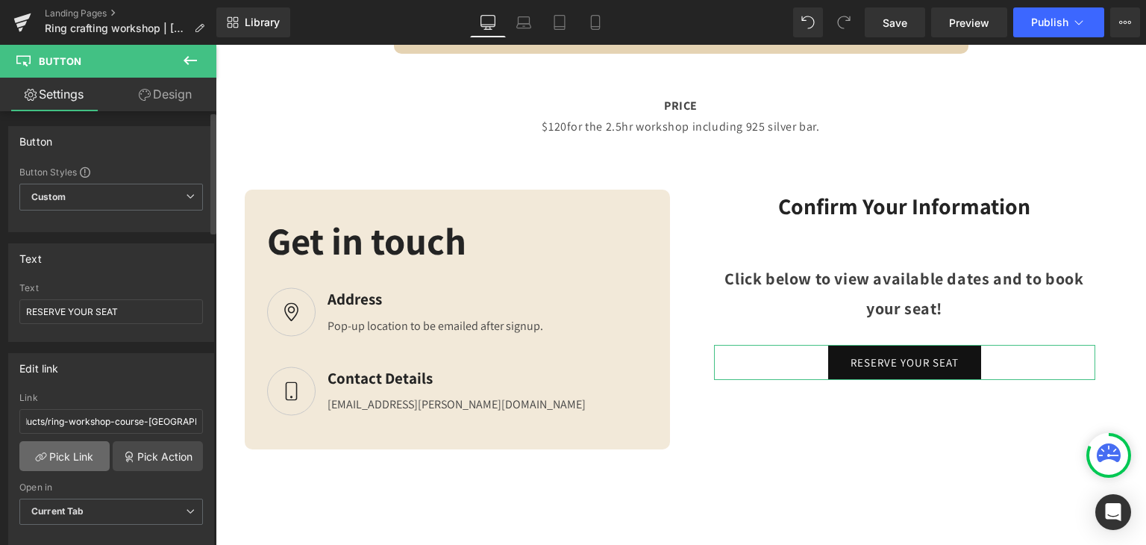
click at [66, 441] on link "Pick Link" at bounding box center [64, 456] width 90 height 30
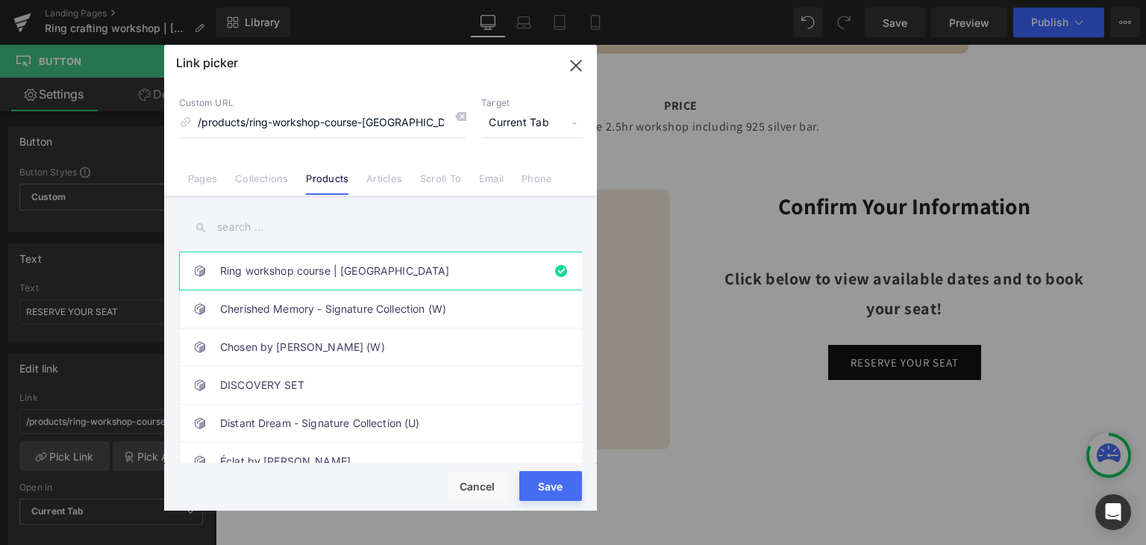
click at [557, 485] on div "Rendering Content" at bounding box center [574, 486] width 92 height 16
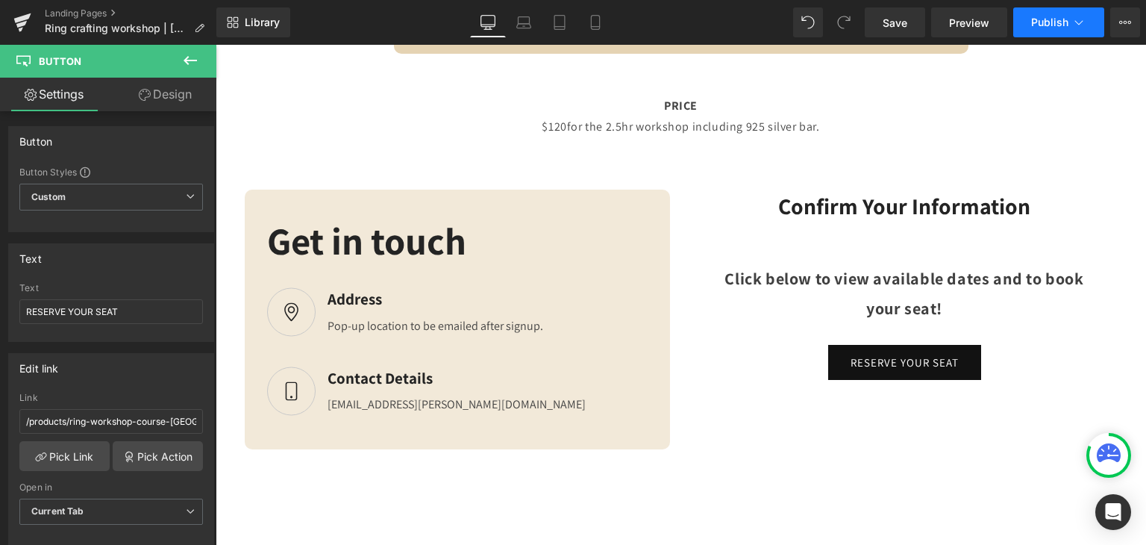
click at [1061, 25] on span "Publish" at bounding box center [1049, 22] width 37 height 12
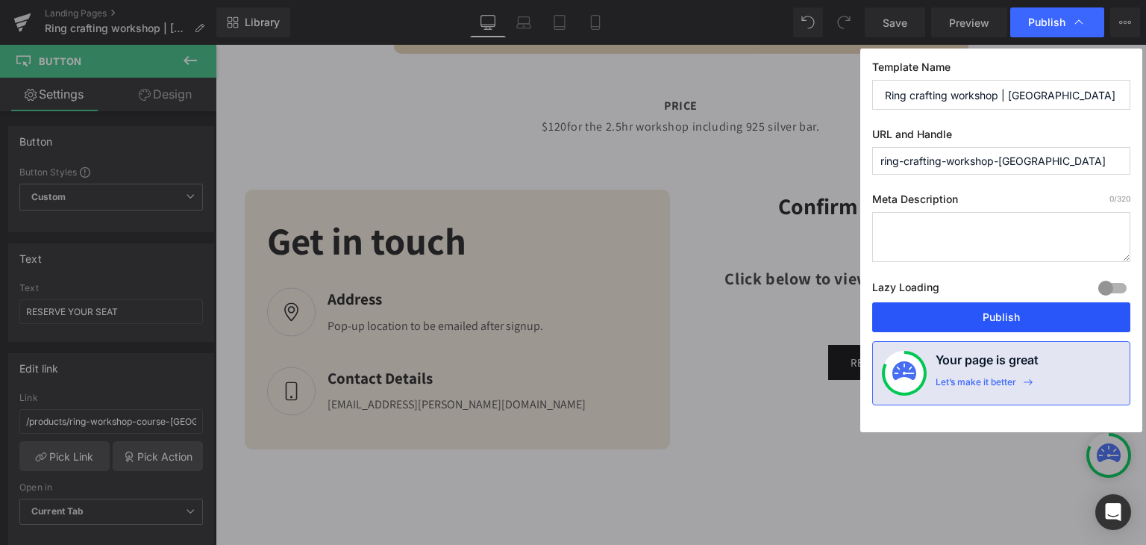
click at [1012, 314] on button "Publish" at bounding box center [1001, 317] width 258 height 30
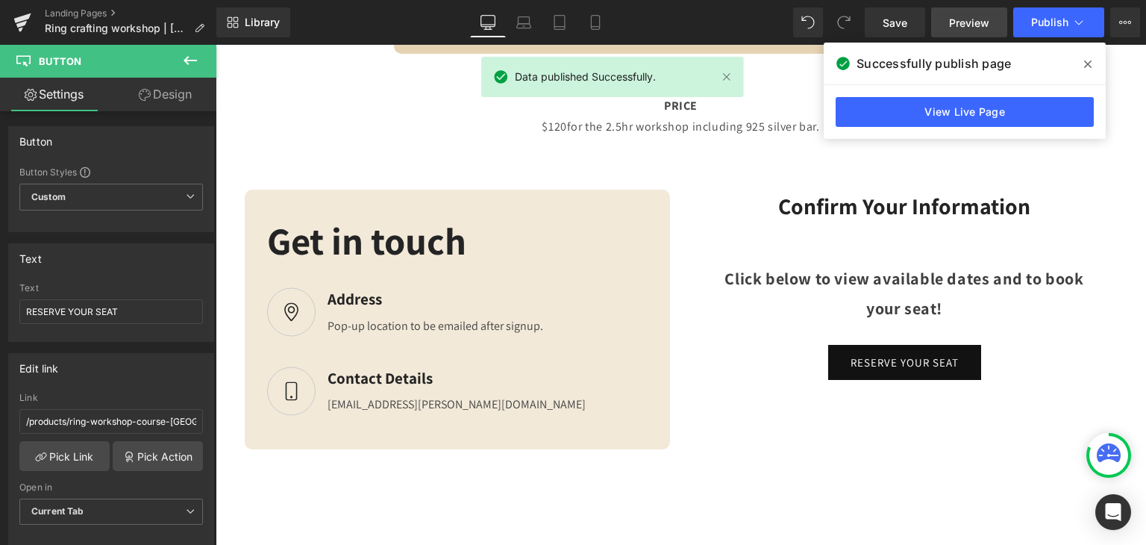
click at [954, 17] on span "Preview" at bounding box center [969, 23] width 40 height 16
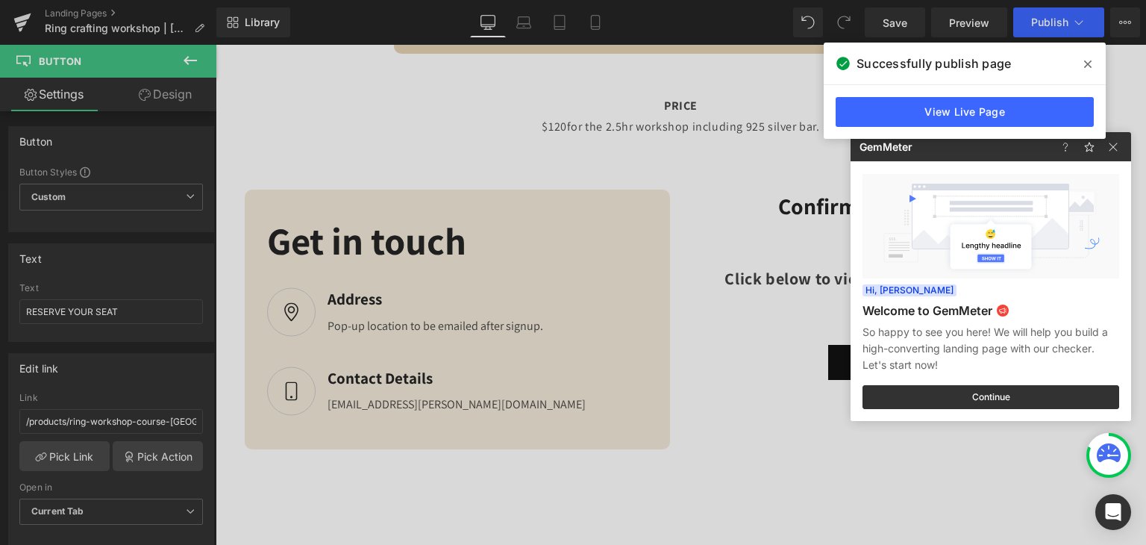
drag, startPoint x: 1083, startPoint y: 60, endPoint x: 1022, endPoint y: 72, distance: 61.6
click at [1083, 60] on span at bounding box center [1088, 64] width 24 height 24
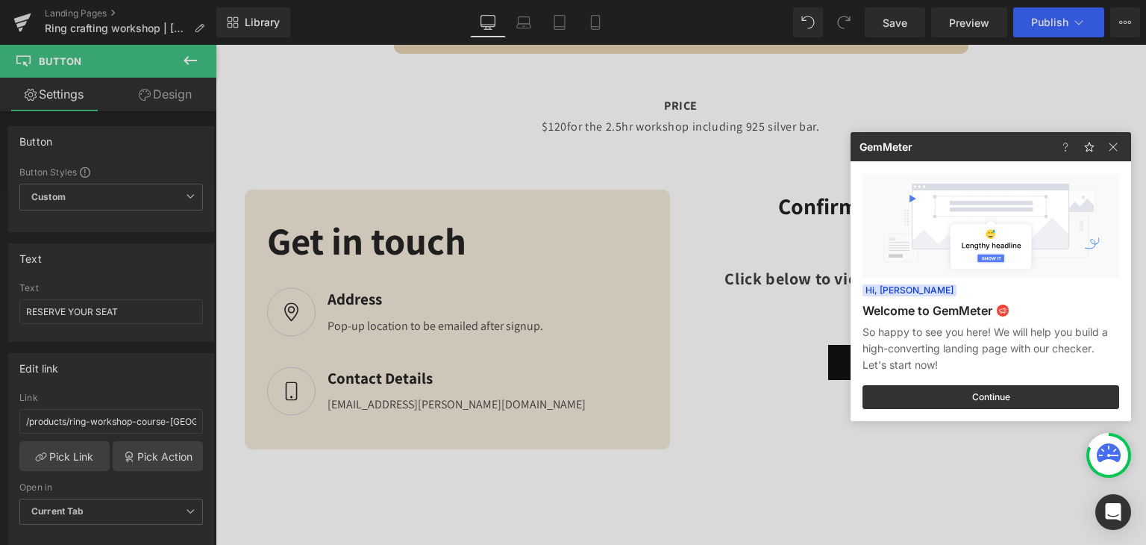
click at [98, 26] on div at bounding box center [573, 272] width 1146 height 545
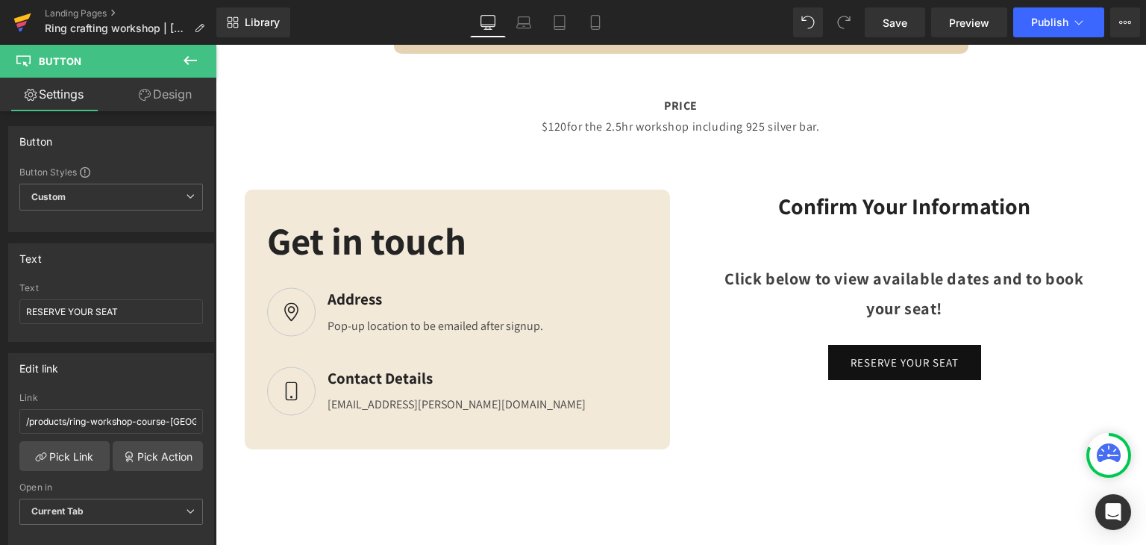
click at [22, 25] on icon at bounding box center [21, 24] width 10 height 7
